Goal: Navigation & Orientation: Find specific page/section

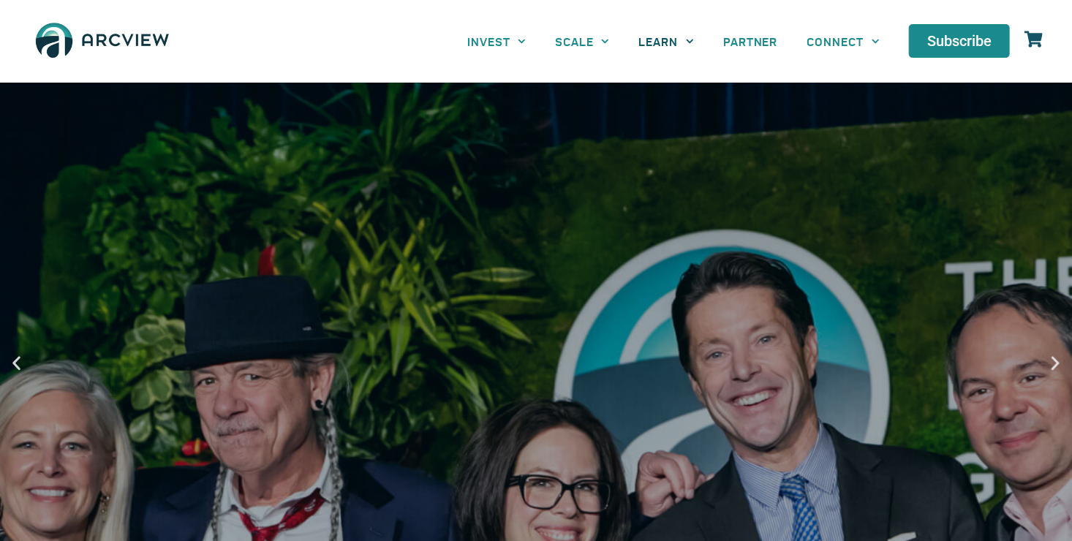
click at [682, 39] on span "Menu" at bounding box center [685, 41] width 15 height 23
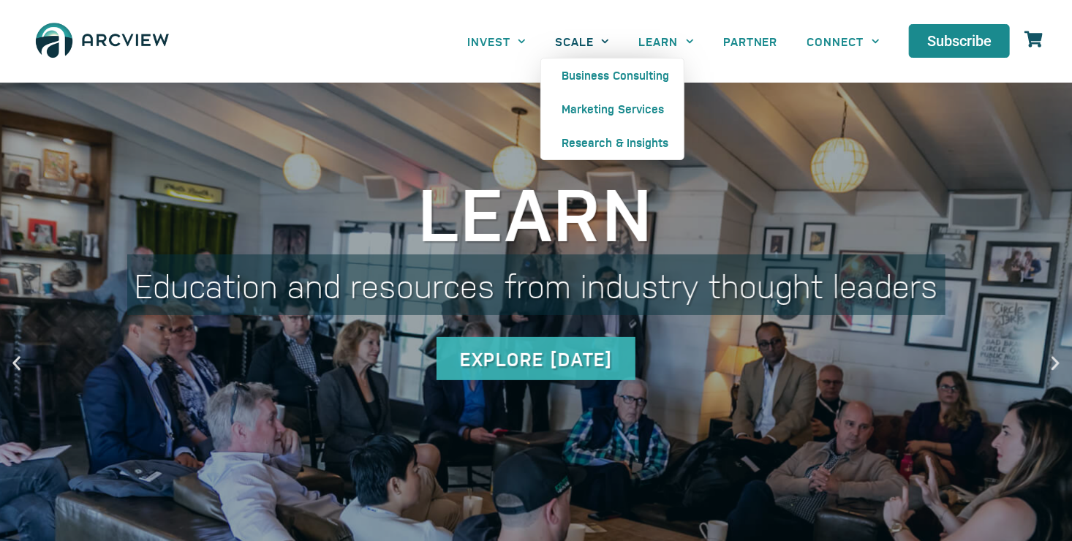
click at [601, 37] on icon "Menu" at bounding box center [605, 41] width 8 height 8
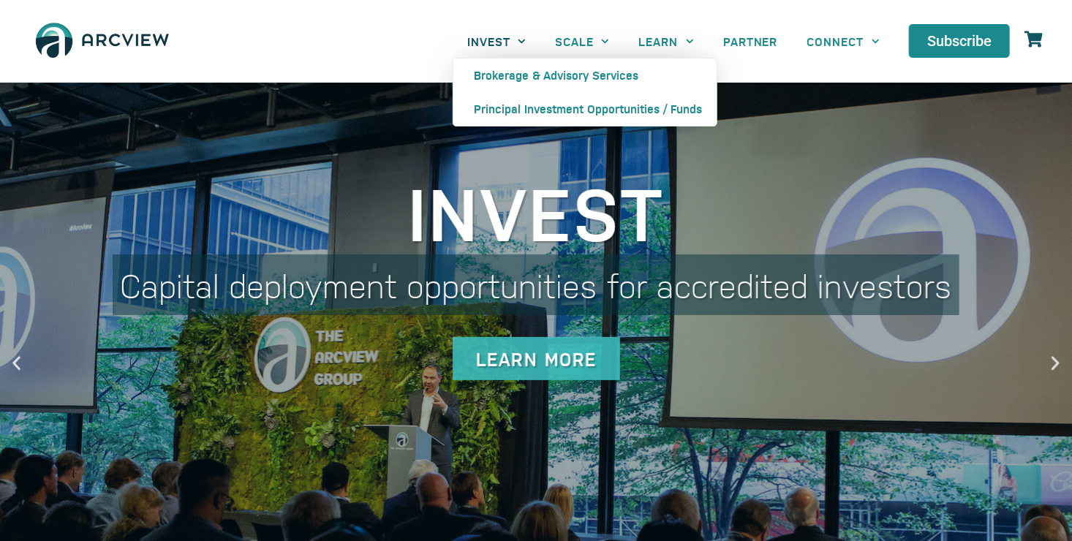
click at [519, 40] on icon "Menu" at bounding box center [521, 41] width 7 height 4
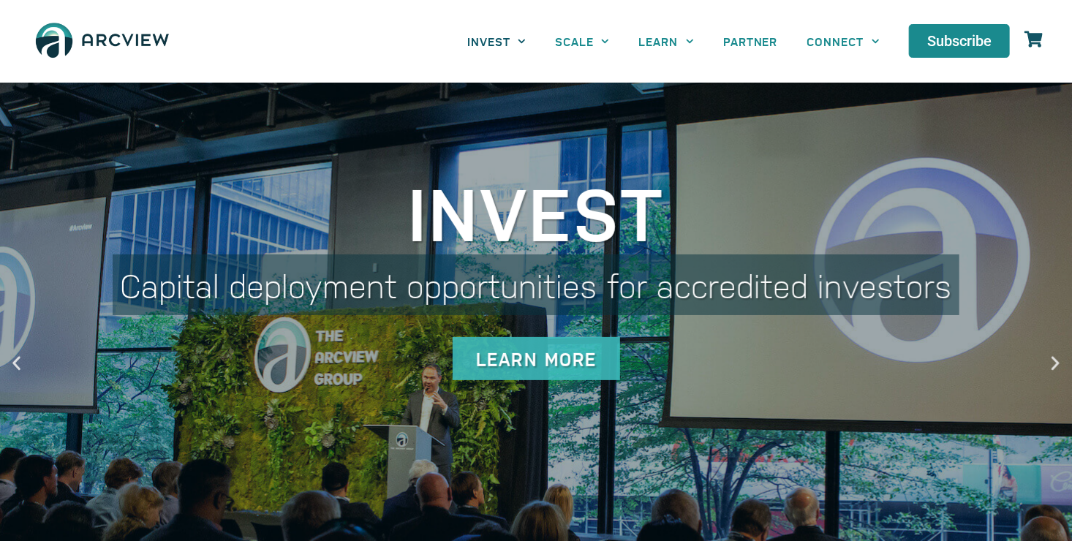
click at [519, 40] on icon "Menu" at bounding box center [521, 41] width 7 height 4
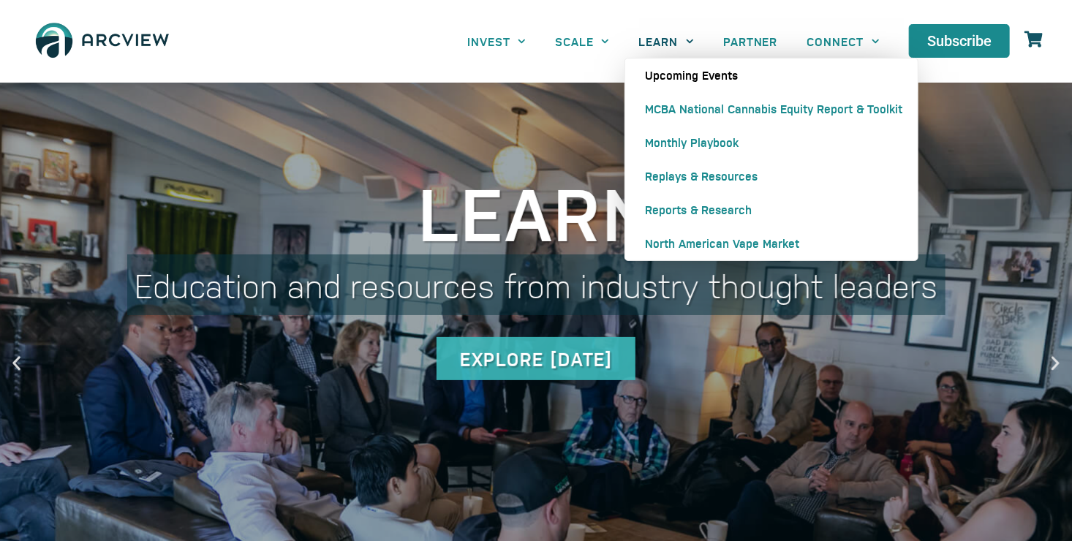
click at [700, 75] on link "Upcoming Events" at bounding box center [771, 75] width 292 height 34
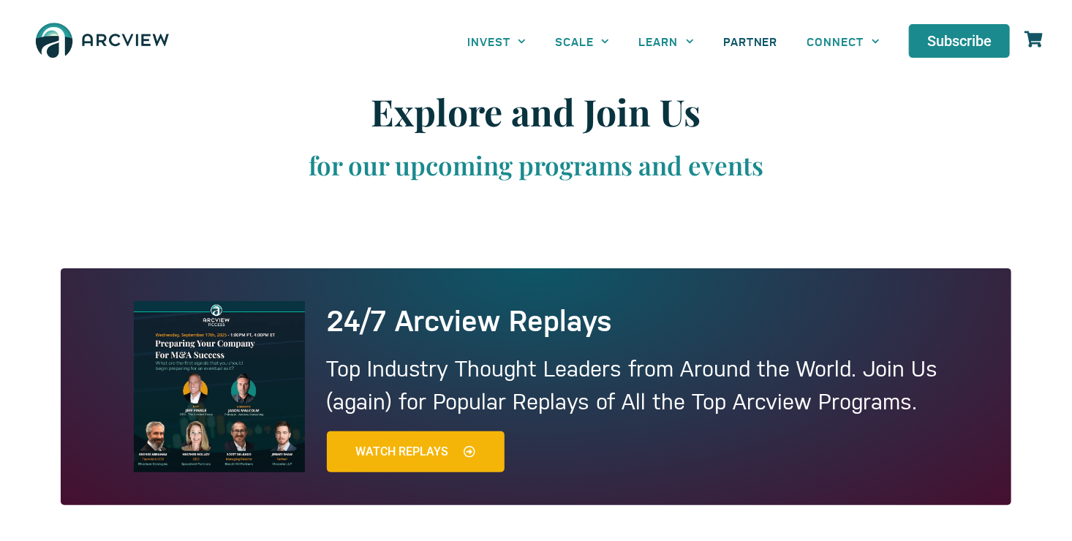
click at [757, 42] on link "PARTNER" at bounding box center [750, 41] width 84 height 33
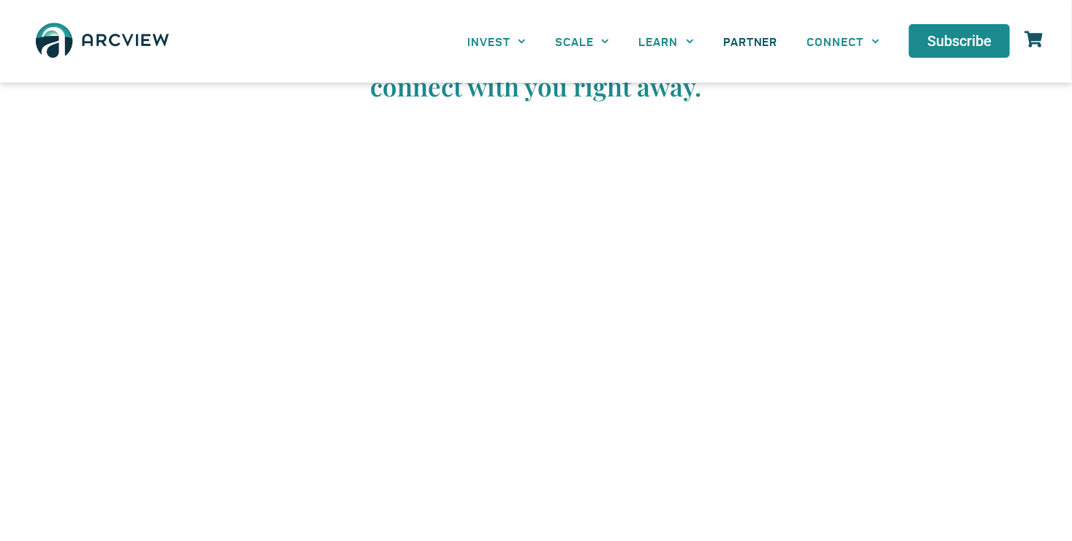
scroll to position [2819, 0]
click at [892, 363] on section "Interested in contact us? Simply complete the form below and we will connect wi…" at bounding box center [536, 315] width 1072 height 801
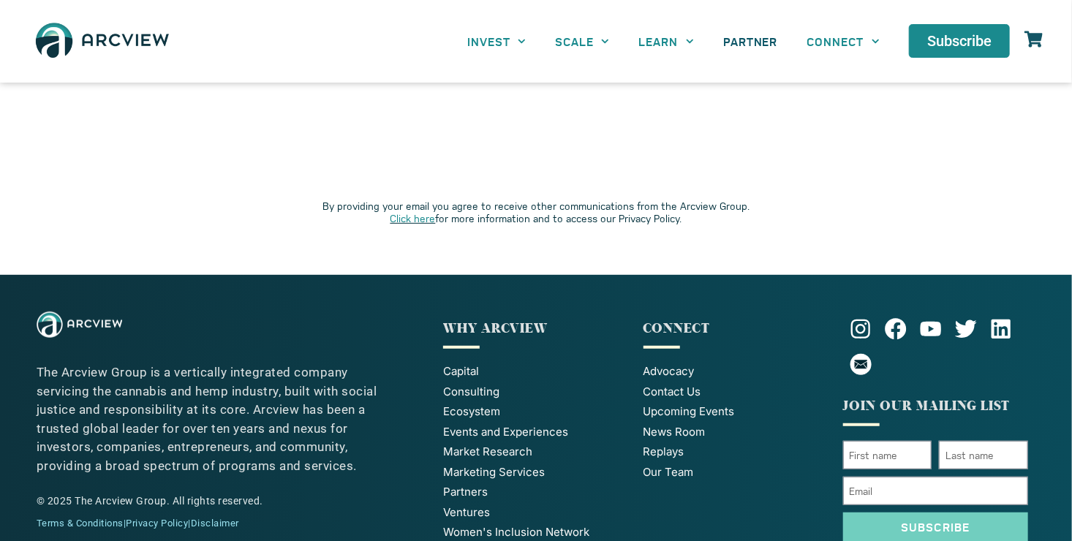
scroll to position [2889, 0]
